Goal: Download file/media

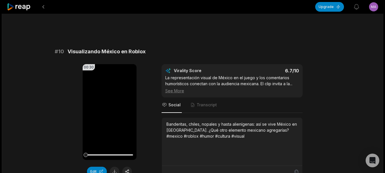
scroll to position [1579, 0]
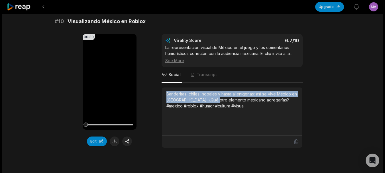
drag, startPoint x: 166, startPoint y: 76, endPoint x: 214, endPoint y: 83, distance: 48.8
click at [214, 88] on div "Banderitas, chiles, nopales y hasta alienígenas: así se vive México en [GEOGRAP…" at bounding box center [232, 112] width 141 height 48
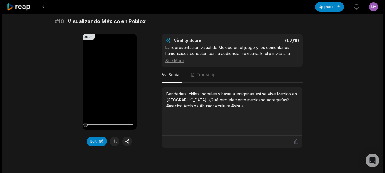
click at [214, 91] on div "Banderitas, chiles, nopales y hasta alienígenas: así se vive México en [GEOGRAP…" at bounding box center [233, 100] width 132 height 18
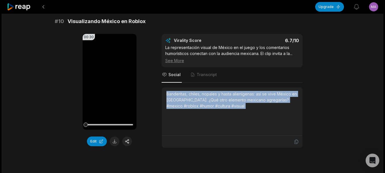
drag, startPoint x: 214, startPoint y: 88, endPoint x: 159, endPoint y: 76, distance: 56.1
click at [159, 76] on div "00:30 Your browser does not support mp4 format. Edit Virality Score 6.7 /10 La …" at bounding box center [193, 91] width 276 height 114
copy div "Banderitas, chiles, nopales y hasta alienígenas: así se vive México en [GEOGRAP…"
click at [114, 137] on button at bounding box center [115, 142] width 10 height 10
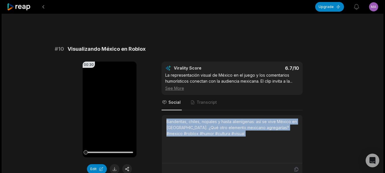
scroll to position [1545, 0]
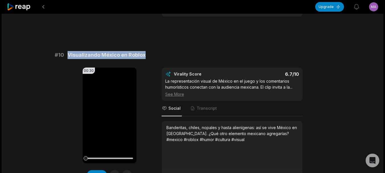
drag, startPoint x: 141, startPoint y: 36, endPoint x: 68, endPoint y: 36, distance: 72.8
click at [68, 51] on div "# 10 Visualizando México en Roblox" at bounding box center [193, 55] width 276 height 8
copy span "Visualizando México en Roblox"
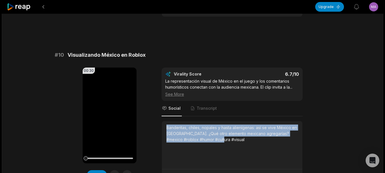
drag, startPoint x: 175, startPoint y: 110, endPoint x: 221, endPoint y: 124, distance: 48.1
click at [221, 125] on div "Banderitas, chiles, nopales y hasta alienígenas: así se vive México en [GEOGRAP…" at bounding box center [233, 134] width 132 height 18
copy div "Banderitas, chiles, nopales y hasta alienígenas: así se vive México en [GEOGRAP…"
